Goal: Information Seeking & Learning: Learn about a topic

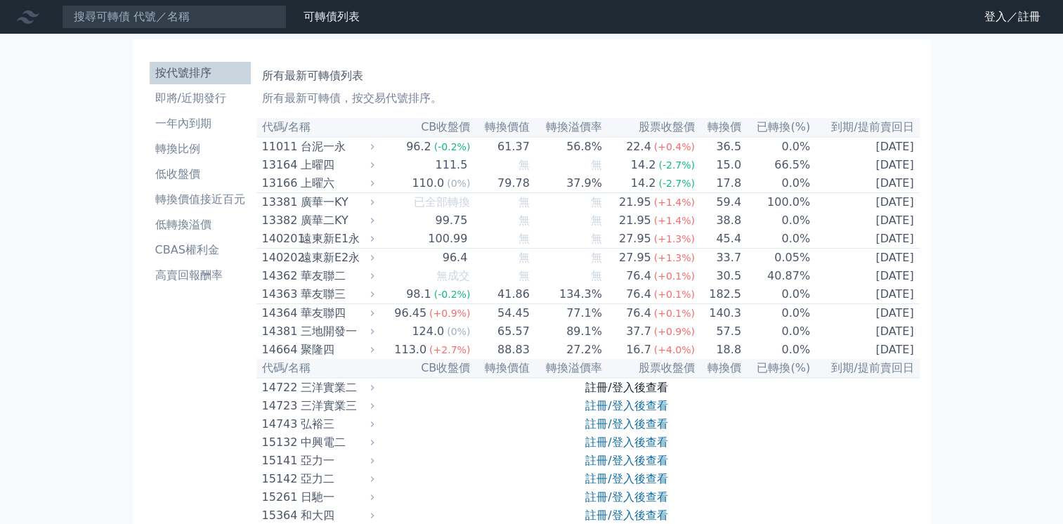
click at [609, 394] on link "註冊/登入後查看" at bounding box center [627, 387] width 82 height 13
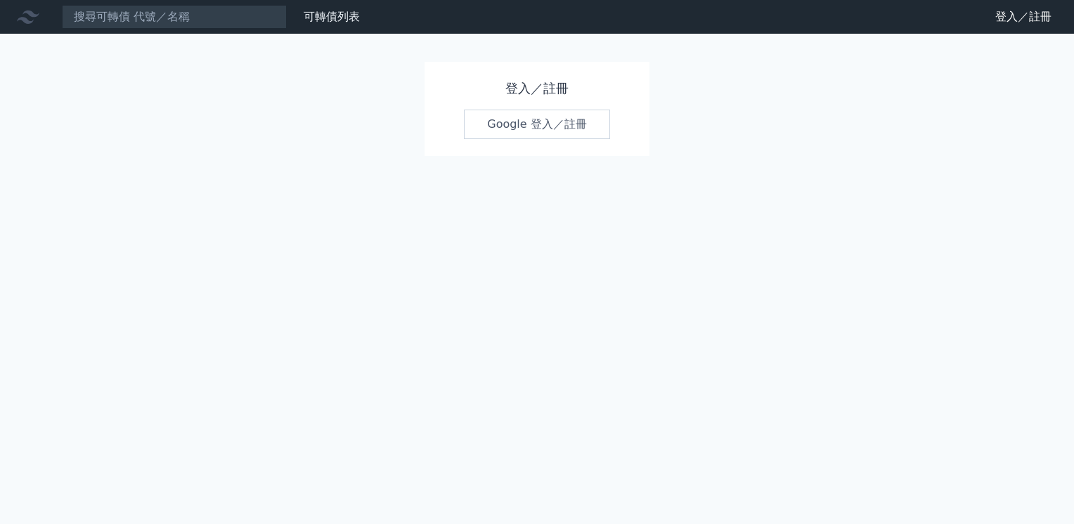
click at [525, 131] on link "Google 登入／註冊" at bounding box center [537, 125] width 146 height 30
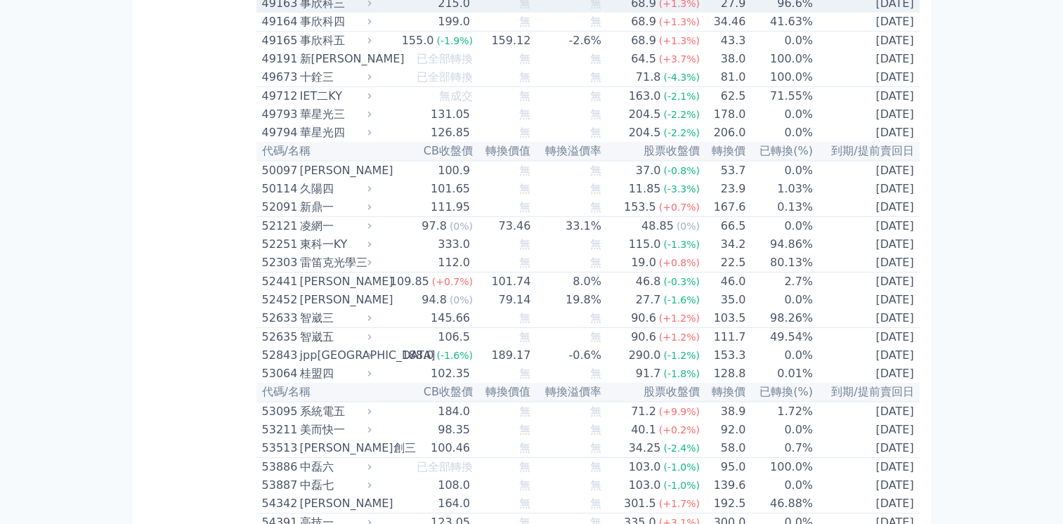
scroll to position [4499, 0]
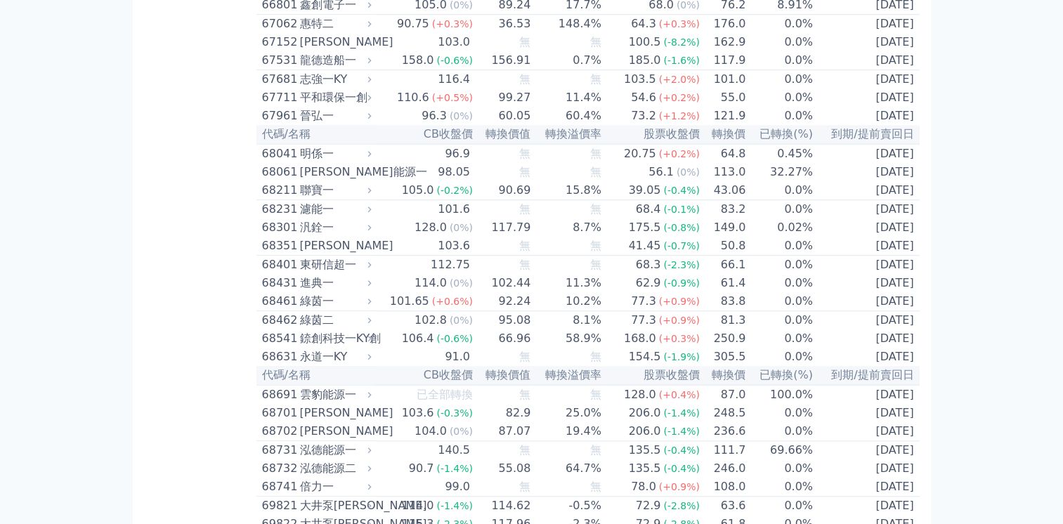
scroll to position [6607, 0]
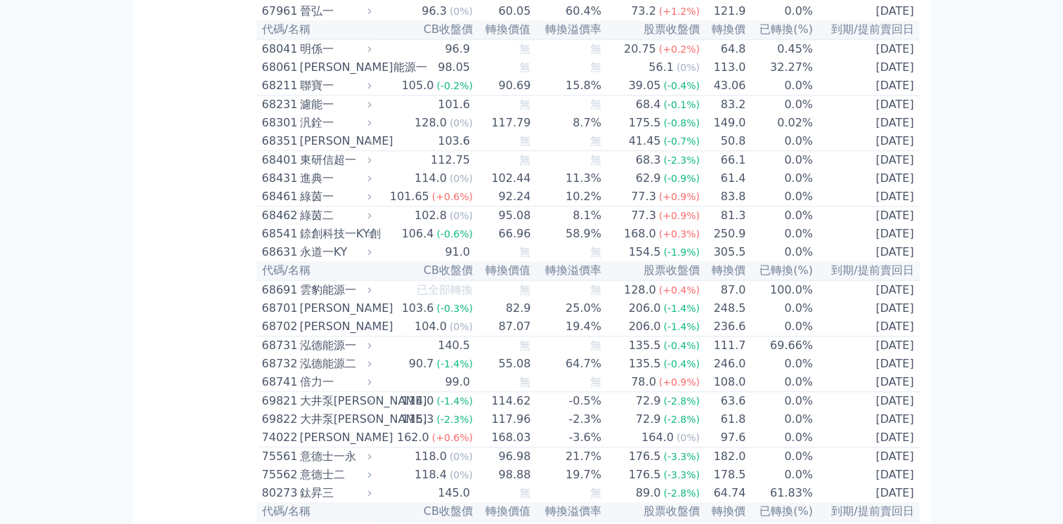
drag, startPoint x: 382, startPoint y: 427, endPoint x: 164, endPoint y: 384, distance: 222.1
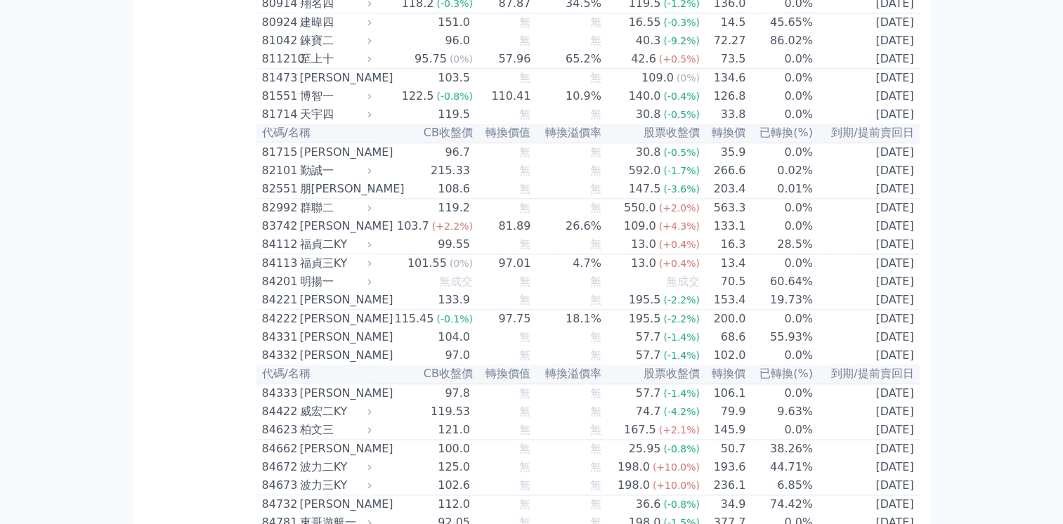
scroll to position [7380, 0]
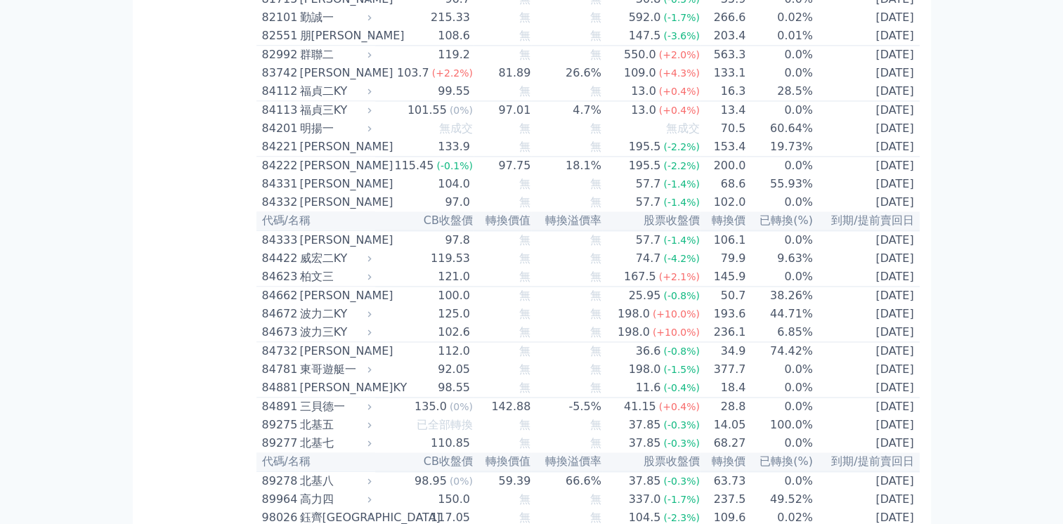
drag, startPoint x: 172, startPoint y: 332, endPoint x: 162, endPoint y: 336, distance: 10.1
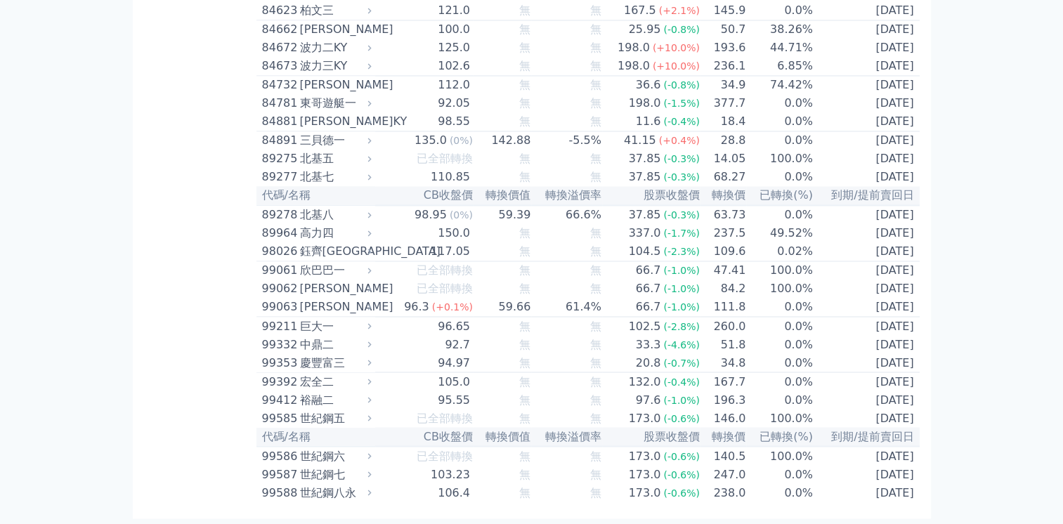
scroll to position [8232, 0]
